Goal: Use online tool/utility: Utilize a website feature to perform a specific function

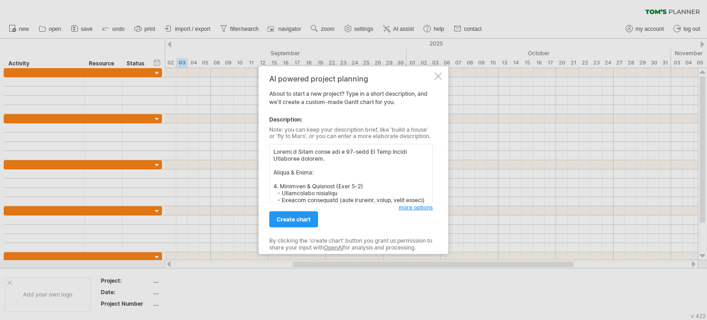
scroll to position [295, 0]
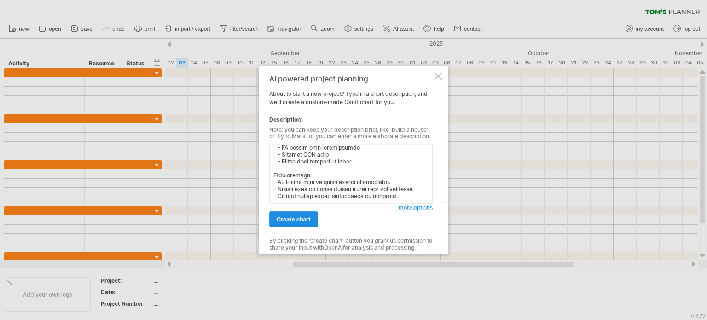
type textarea "Create a [PERSON_NAME] chart for a 12-week AR Crop Health Detection project. Ph…"
click at [301, 219] on span "create chart" at bounding box center [294, 219] width 34 height 7
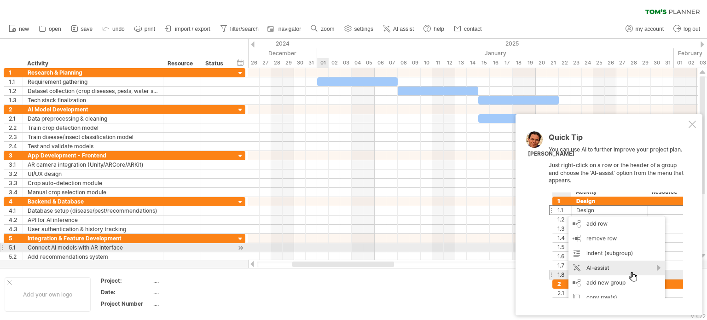
drag, startPoint x: 336, startPoint y: 264, endPoint x: 304, endPoint y: 244, distance: 38.3
click at [304, 244] on div "Trying to reach [DOMAIN_NAME] Connected again... 0% clear filter new 1" at bounding box center [353, 160] width 707 height 320
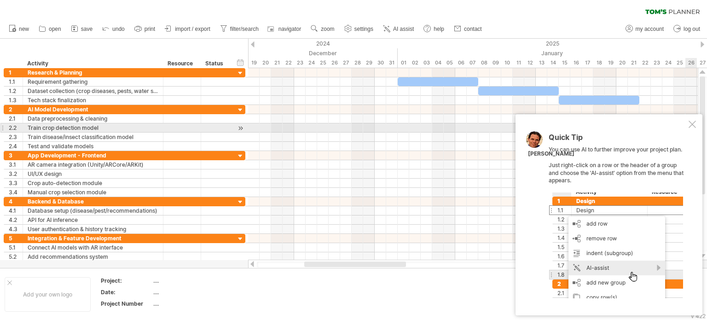
click at [697, 126] on div "Quick Tip You can use AI to further improve your project plan. Just right-click…" at bounding box center [609, 214] width 187 height 201
click at [689, 124] on div at bounding box center [692, 124] width 7 height 7
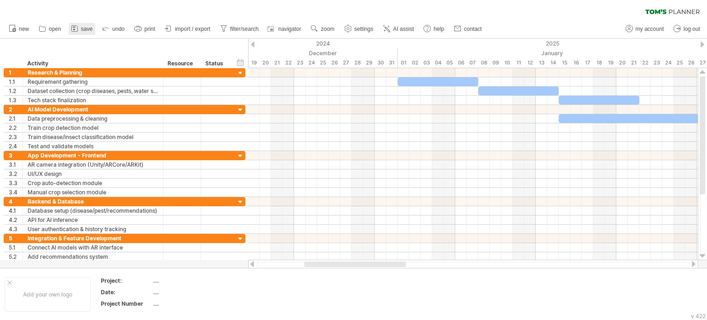
click at [90, 28] on span "save" at bounding box center [87, 29] width 12 height 6
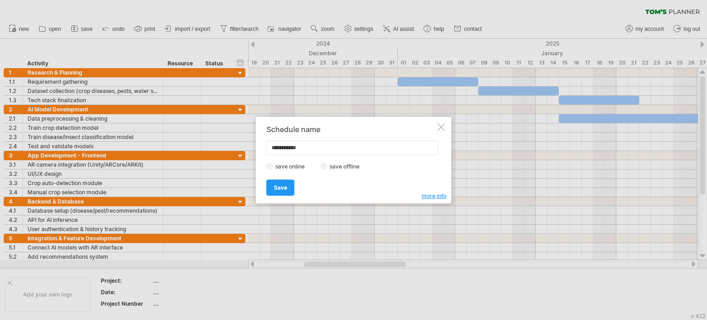
click at [339, 163] on label "save offline" at bounding box center [347, 166] width 40 height 7
click at [289, 188] on link "Save" at bounding box center [281, 188] width 28 height 16
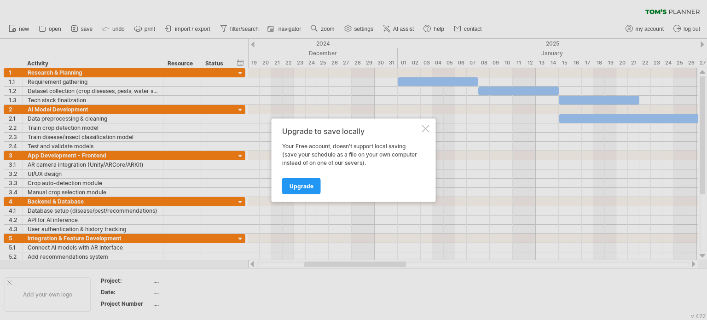
click at [427, 127] on div at bounding box center [425, 128] width 7 height 7
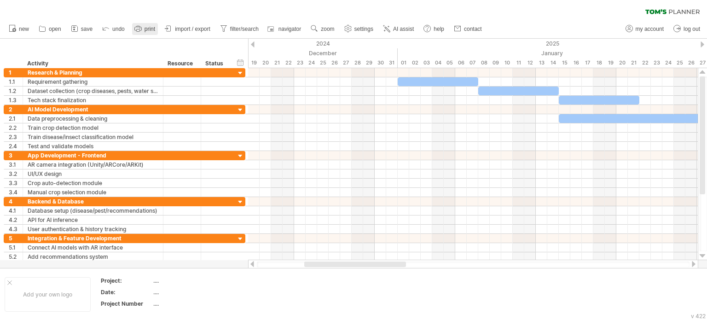
click at [151, 31] on span "print" at bounding box center [150, 29] width 11 height 6
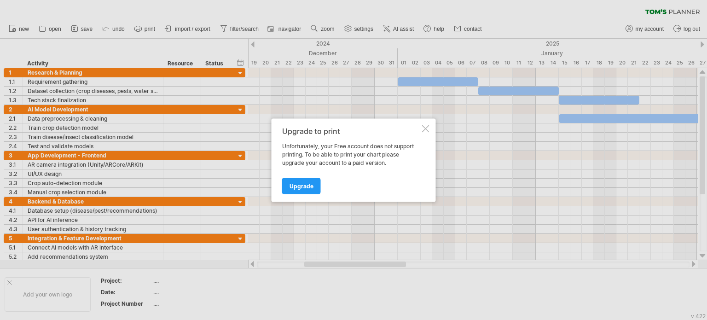
click at [427, 127] on div at bounding box center [425, 128] width 7 height 7
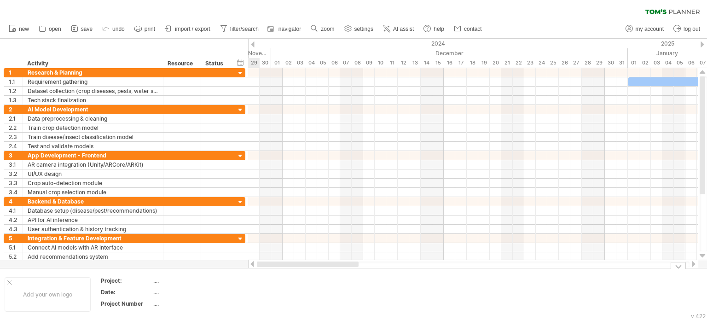
drag, startPoint x: 336, startPoint y: 263, endPoint x: 245, endPoint y: 286, distance: 93.9
click at [245, 286] on div "Trying to reach [DOMAIN_NAME] Connected again... 0% clear filter new 1" at bounding box center [353, 160] width 707 height 320
